Goal: Task Accomplishment & Management: Use online tool/utility

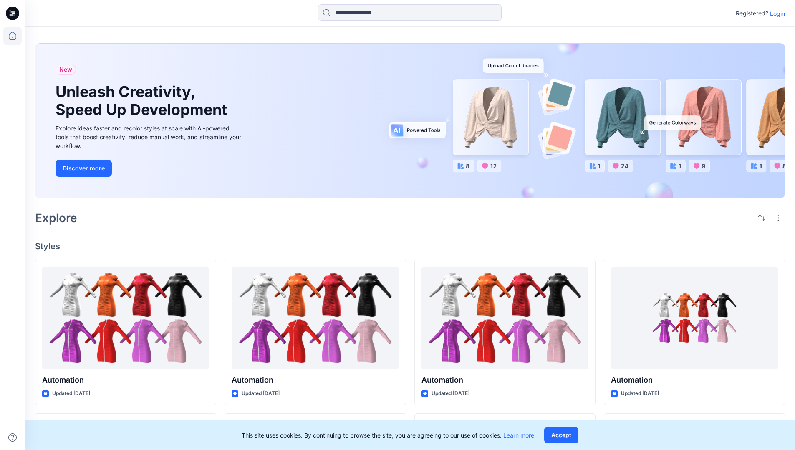
click at [775, 13] on p "Login" at bounding box center [776, 13] width 15 height 9
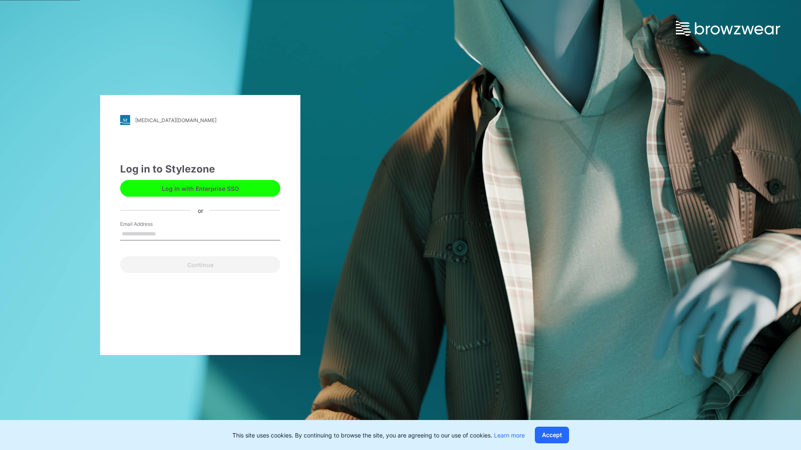
click at [165, 234] on input "Email Address" at bounding box center [200, 234] width 160 height 13
type input "**********"
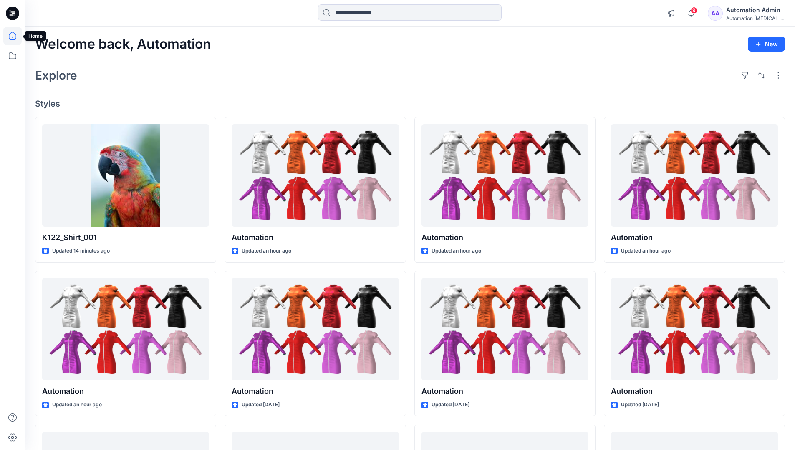
click at [16, 36] on icon at bounding box center [13, 36] width 8 height 8
click at [12, 58] on icon at bounding box center [12, 56] width 18 height 18
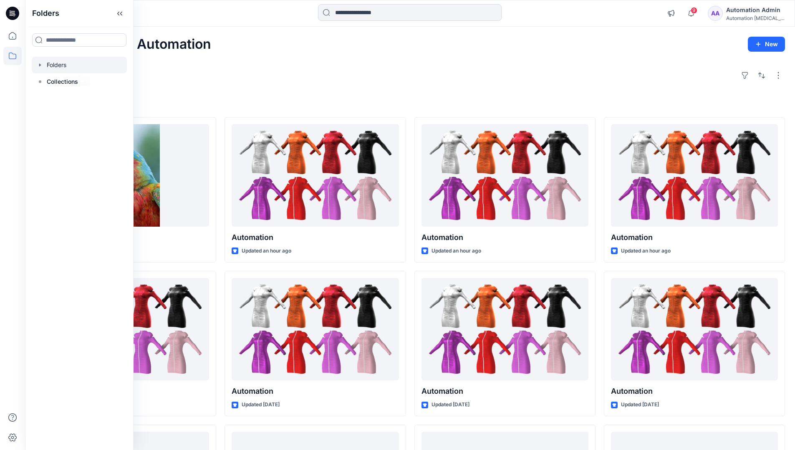
click at [94, 64] on div at bounding box center [79, 65] width 95 height 17
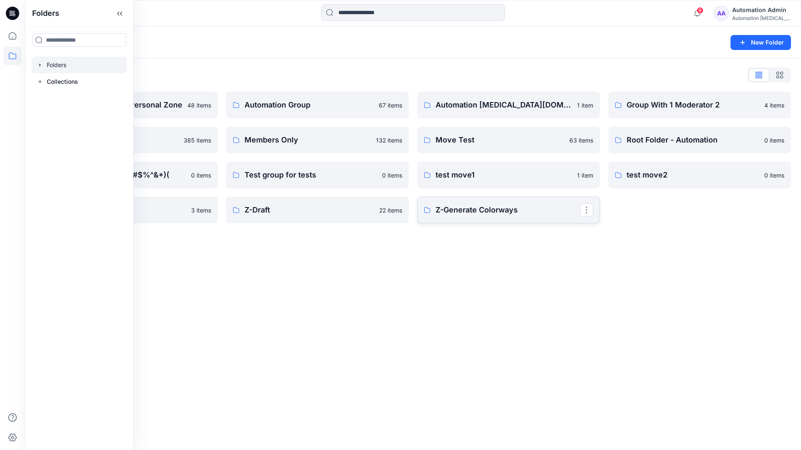
click at [513, 214] on p "Z-Generate Colorways" at bounding box center [507, 210] width 144 height 12
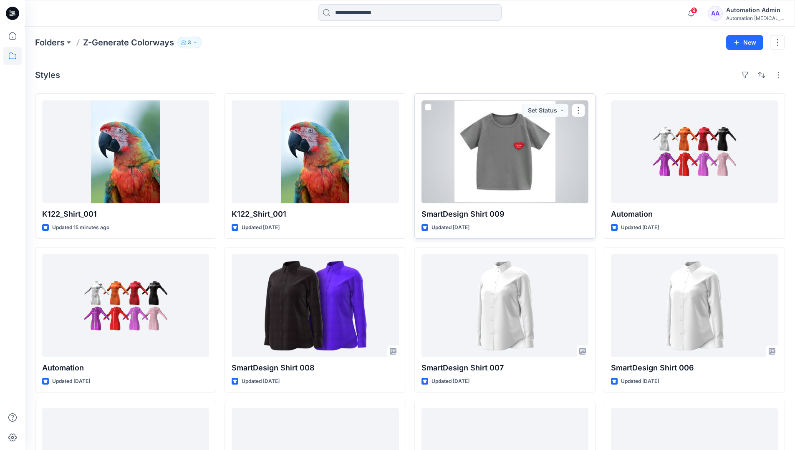
click at [428, 107] on span at bounding box center [428, 107] width 7 height 7
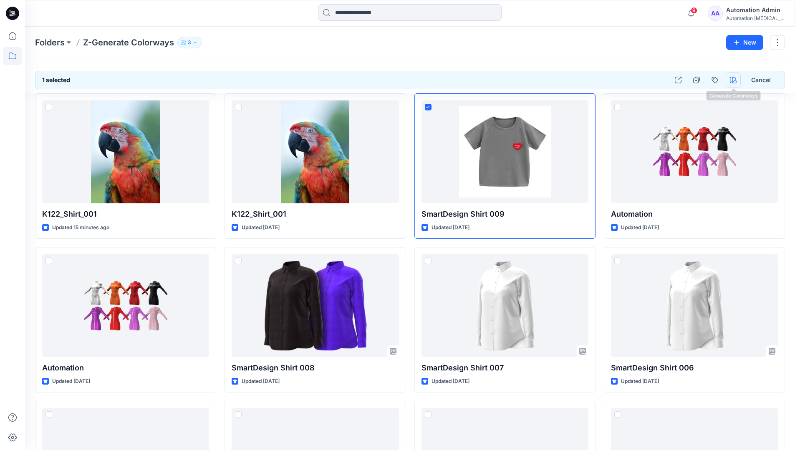
click at [733, 78] on icon "button" at bounding box center [732, 80] width 7 height 7
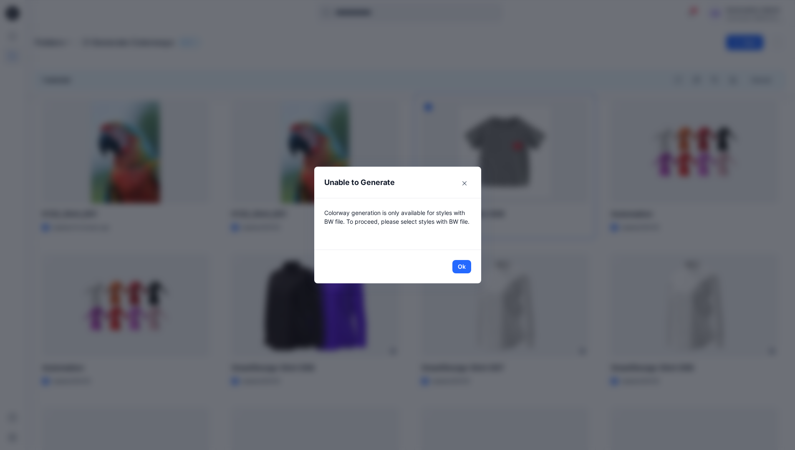
click at [421, 184] on header "Unable to Generate" at bounding box center [397, 182] width 167 height 31
click at [465, 266] on button "Ok" at bounding box center [461, 266] width 19 height 13
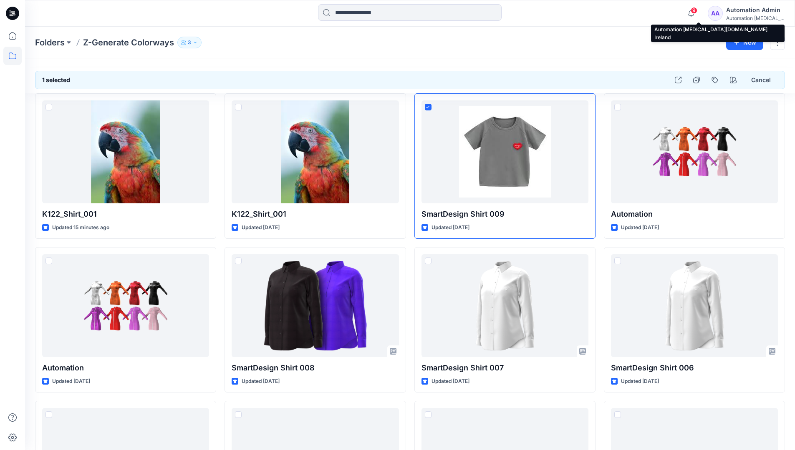
click at [764, 15] on div "Automation testim..." at bounding box center [755, 18] width 58 height 6
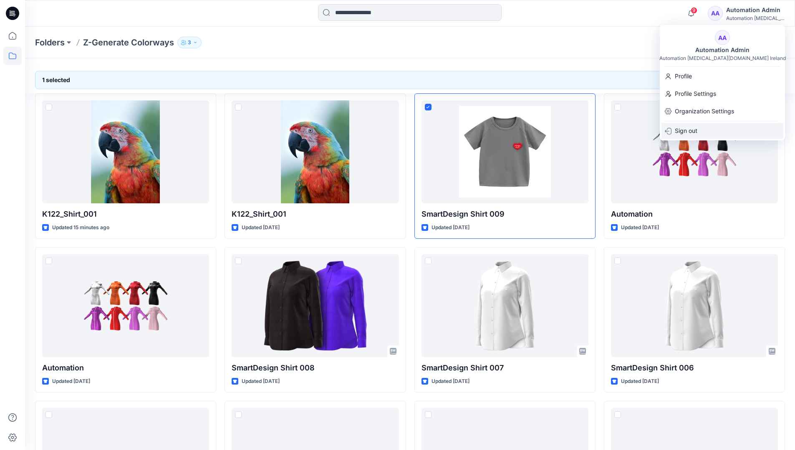
click at [717, 132] on div "Sign out" at bounding box center [722, 131] width 122 height 16
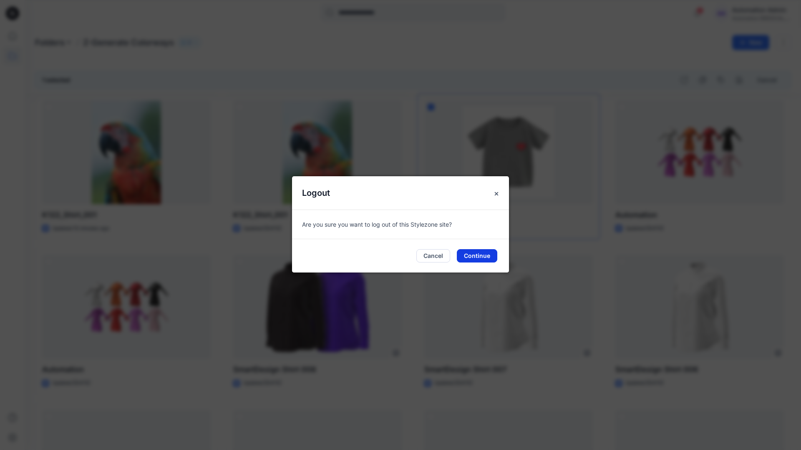
click at [480, 256] on button "Continue" at bounding box center [477, 255] width 40 height 13
